Goal: Navigation & Orientation: Find specific page/section

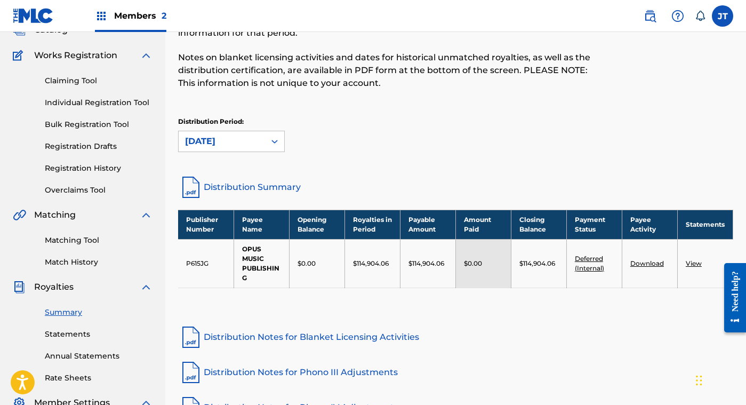
click at [144, 14] on span "Members 2" at bounding box center [140, 16] width 52 height 12
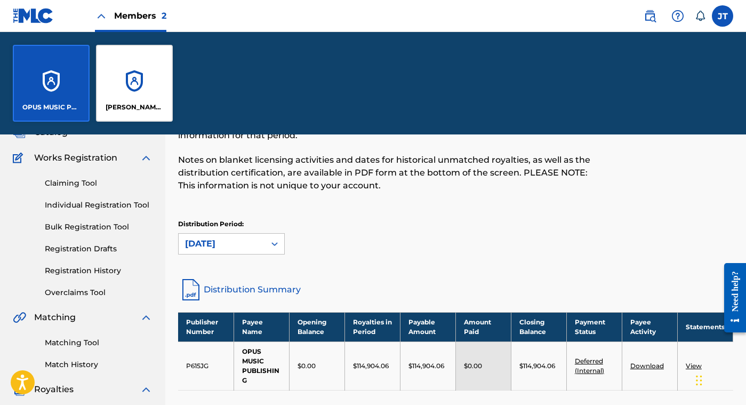
scroll to position [179, 0]
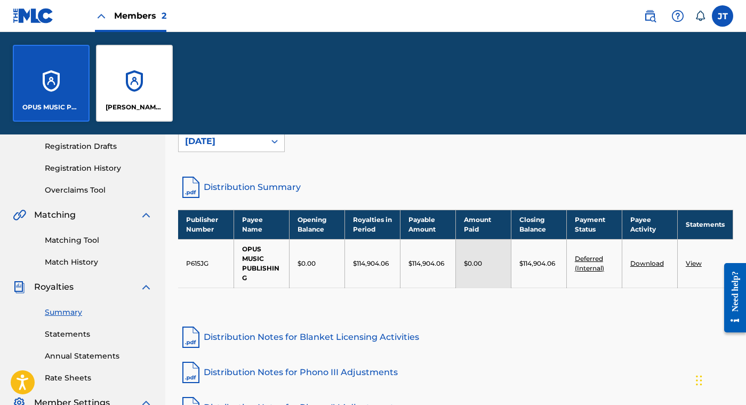
click at [134, 77] on div "[PERSON_NAME] SONG CORP" at bounding box center [134, 83] width 77 height 77
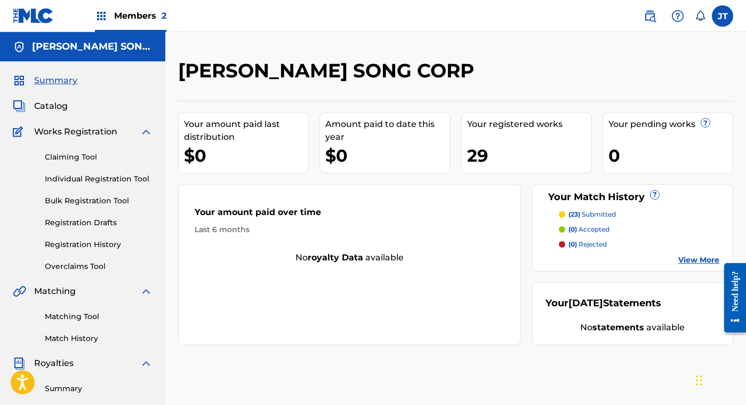
click at [53, 109] on span "Catalog" at bounding box center [51, 106] width 34 height 13
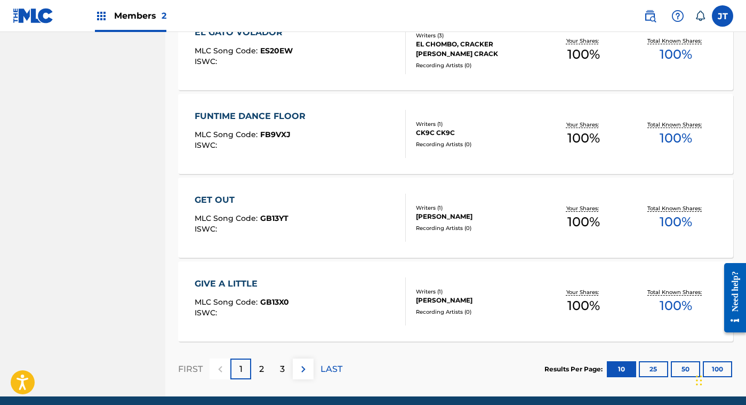
scroll to position [799, 0]
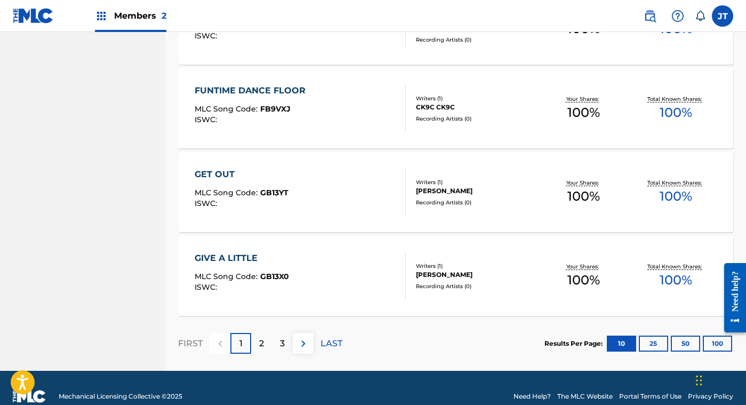
click at [260, 339] on p "2" at bounding box center [261, 343] width 5 height 13
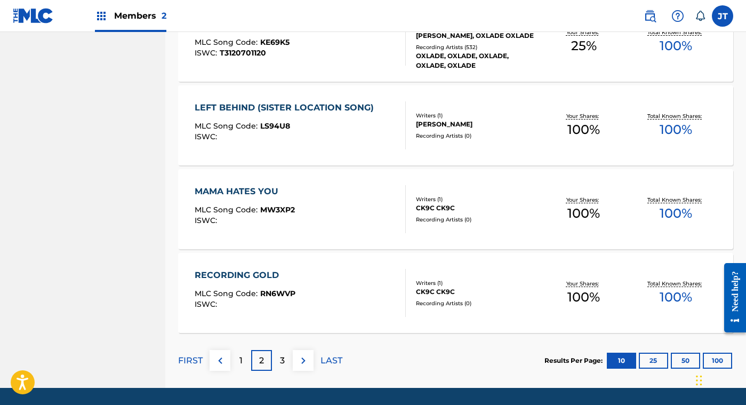
scroll to position [811, 0]
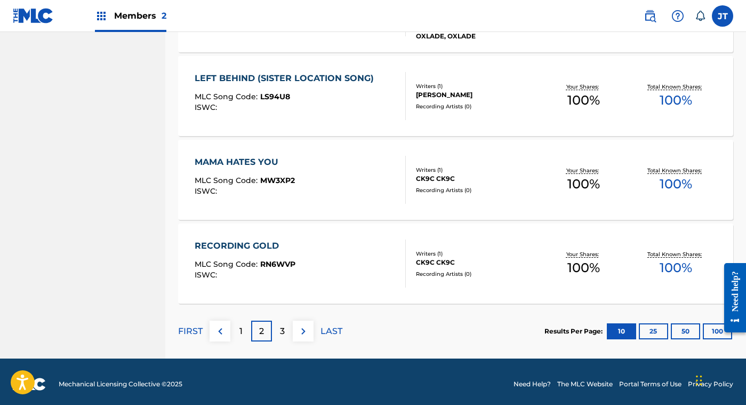
click at [285, 334] on div "3" at bounding box center [282, 330] width 21 height 21
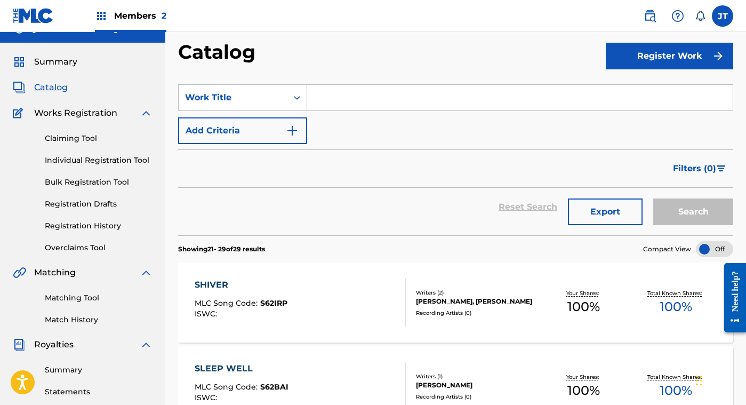
scroll to position [0, 0]
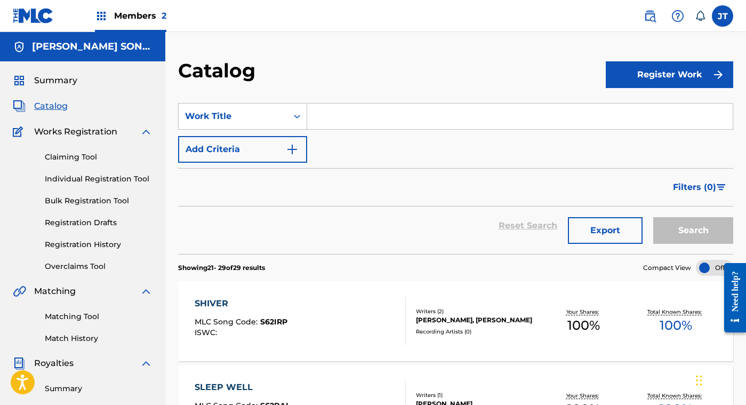
click at [49, 108] on span "Catalog" at bounding box center [51, 106] width 34 height 13
click at [53, 82] on span "Summary" at bounding box center [55, 80] width 43 height 13
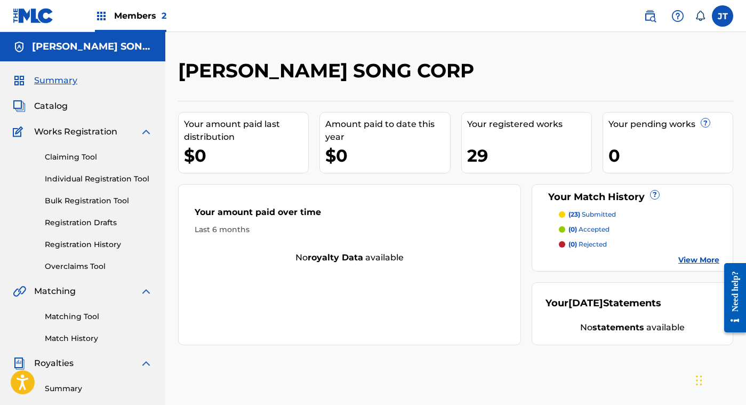
click at [138, 13] on span "Members 2" at bounding box center [140, 16] width 52 height 12
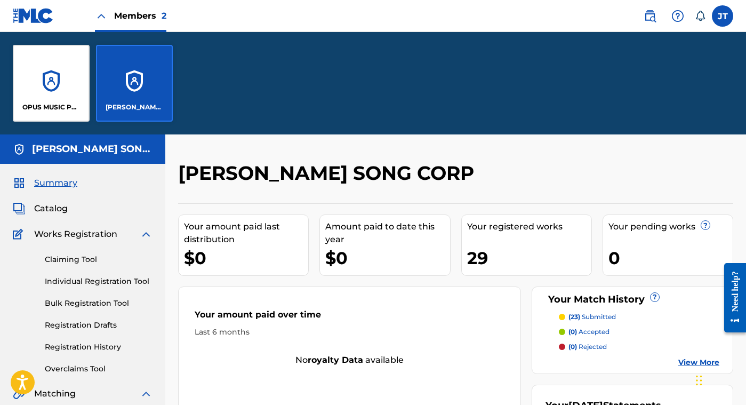
click at [54, 77] on div "OPUS MUSIC PUBLISHING" at bounding box center [51, 83] width 77 height 77
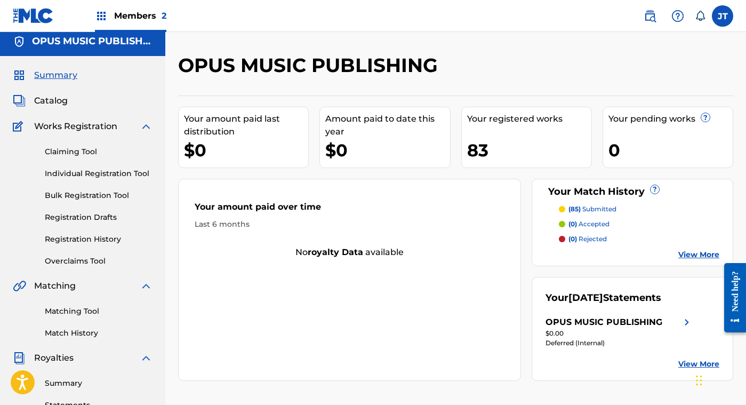
scroll to position [6, 0]
click at [46, 98] on span "Catalog" at bounding box center [51, 100] width 34 height 13
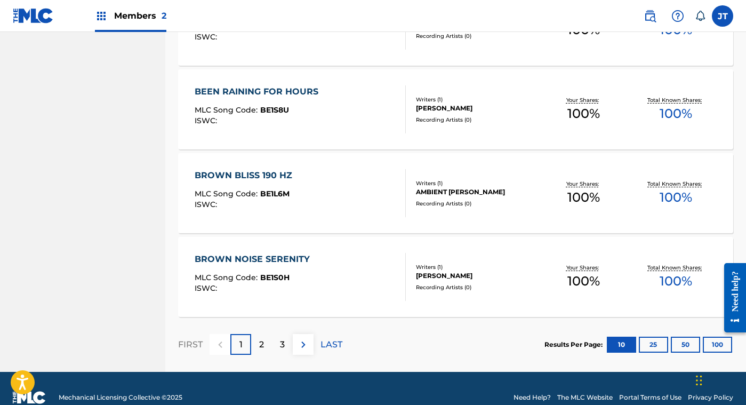
scroll to position [800, 0]
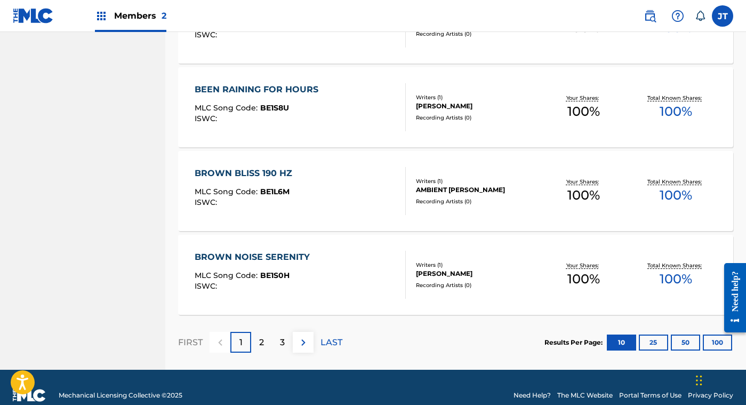
click at [264, 342] on div "2" at bounding box center [261, 342] width 21 height 21
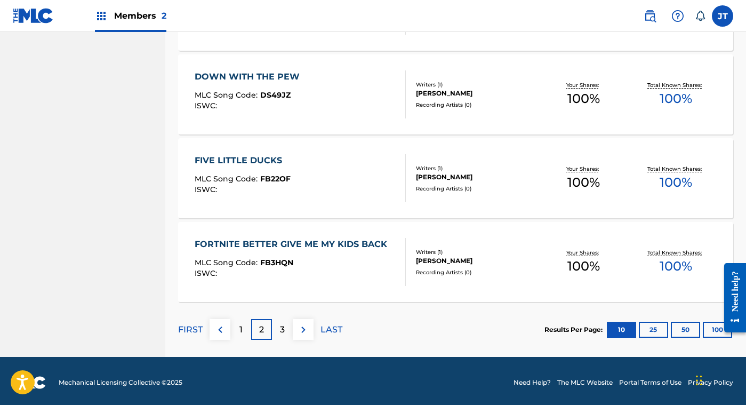
scroll to position [816, 0]
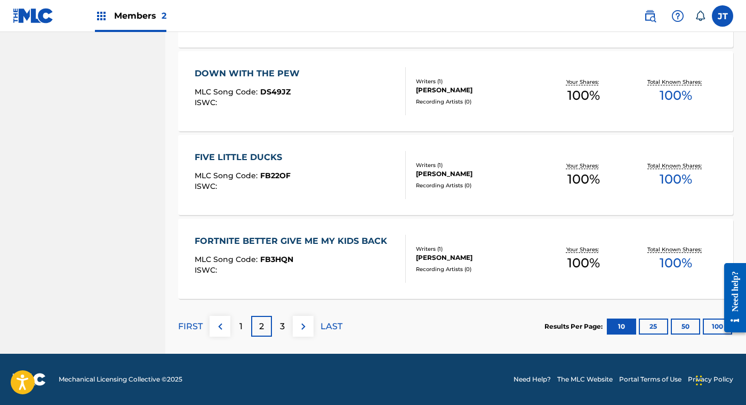
click at [281, 326] on p "3" at bounding box center [282, 326] width 5 height 13
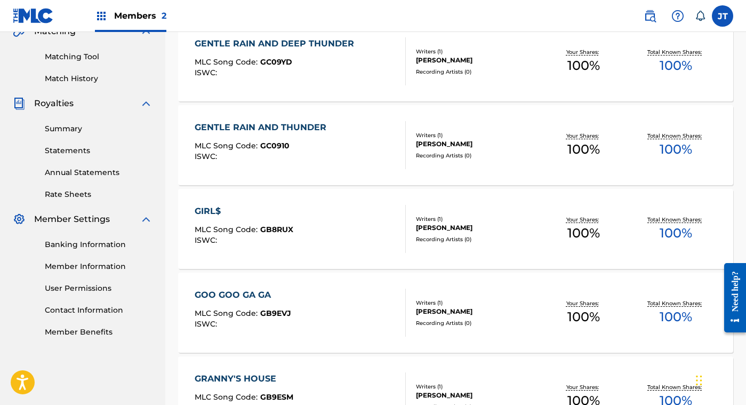
scroll to position [0, 0]
